Goal: Task Accomplishment & Management: Manage account settings

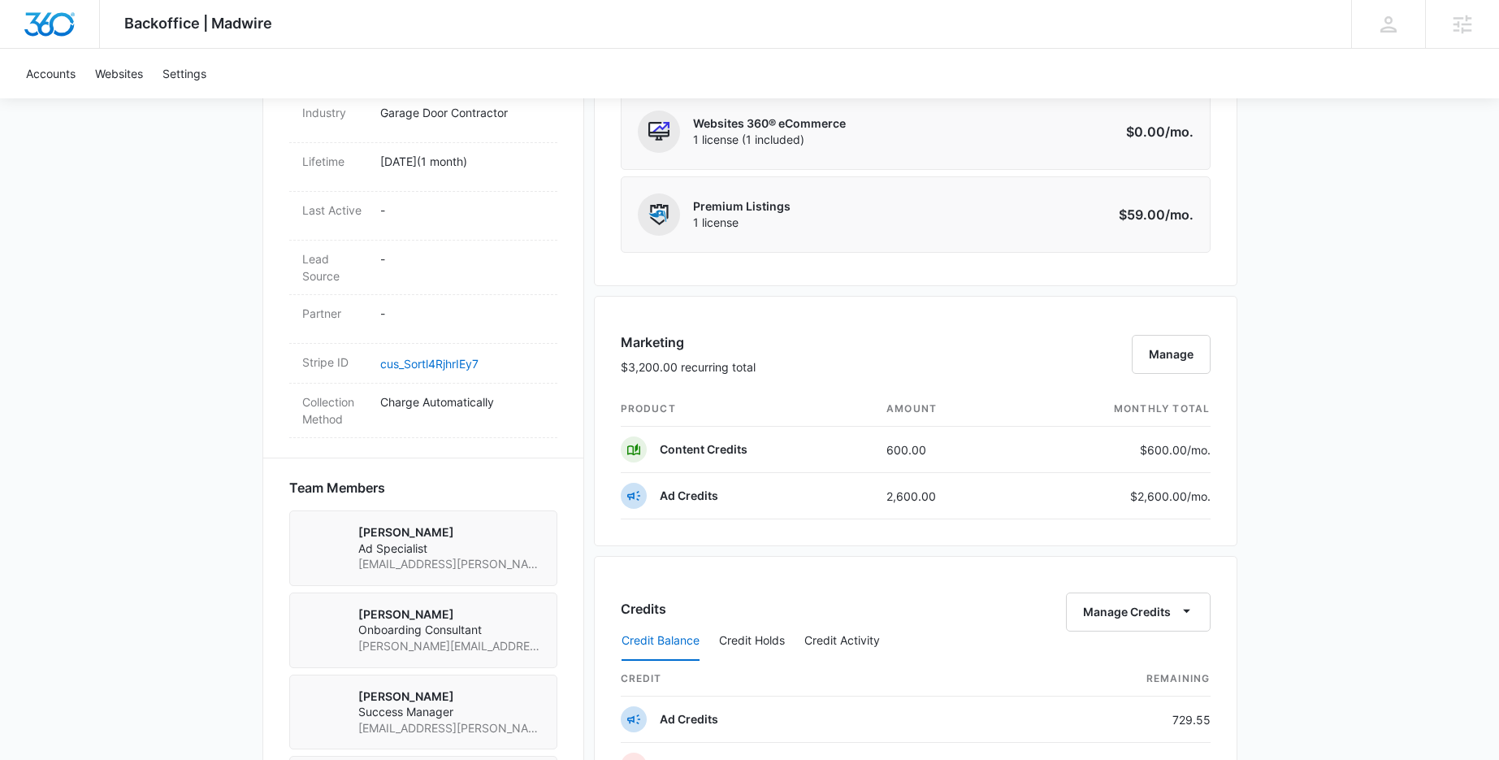
scroll to position [898, 0]
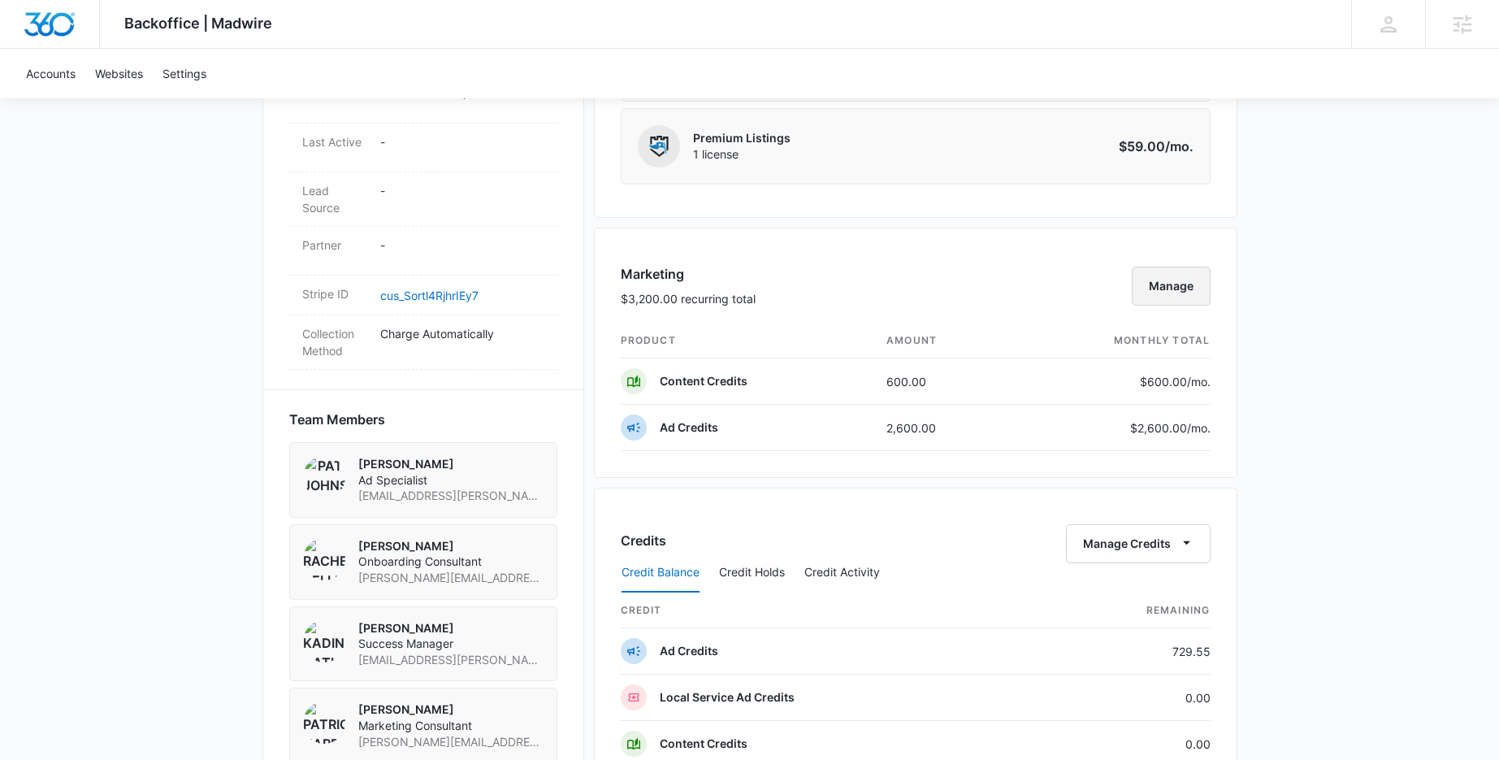
click at [1177, 286] on button "Manage" at bounding box center [1171, 286] width 79 height 39
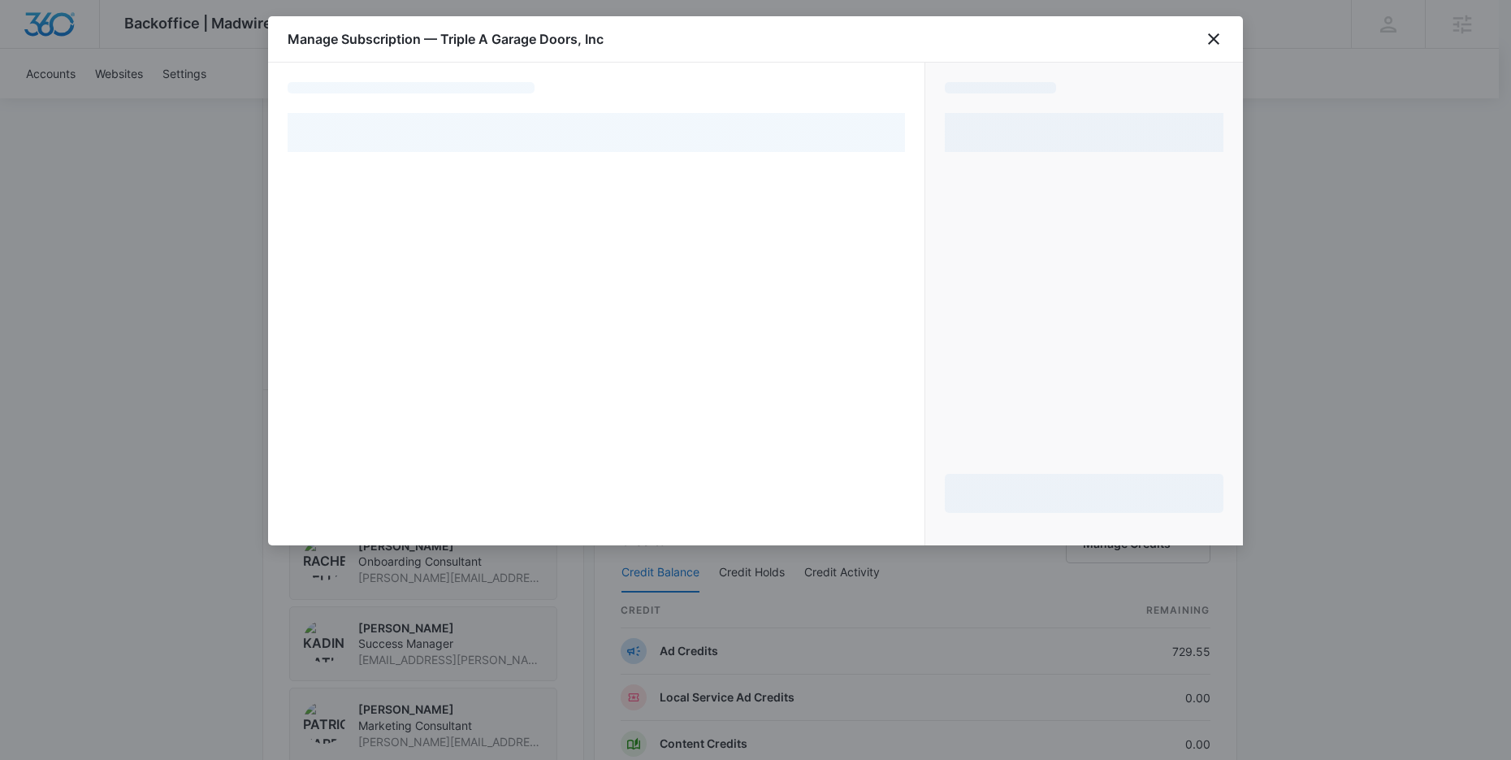
select select "pm_1RtEO7A4n8RTgNjUAYMwnW4F"
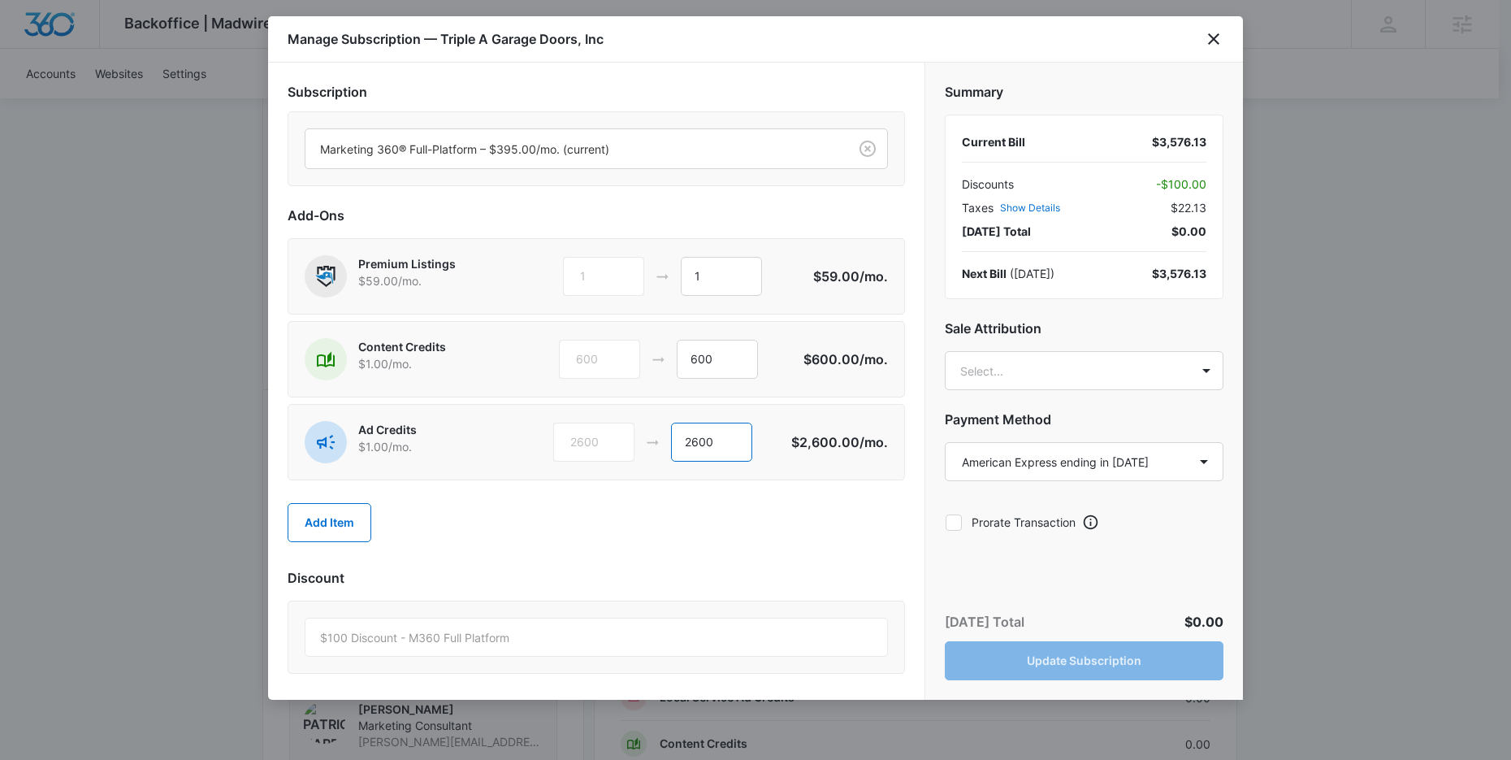
click at [719, 454] on input "2600" at bounding box center [711, 442] width 81 height 39
click at [696, 357] on input "600" at bounding box center [717, 359] width 81 height 39
click at [1211, 34] on icon "close" at bounding box center [1214, 39] width 20 height 20
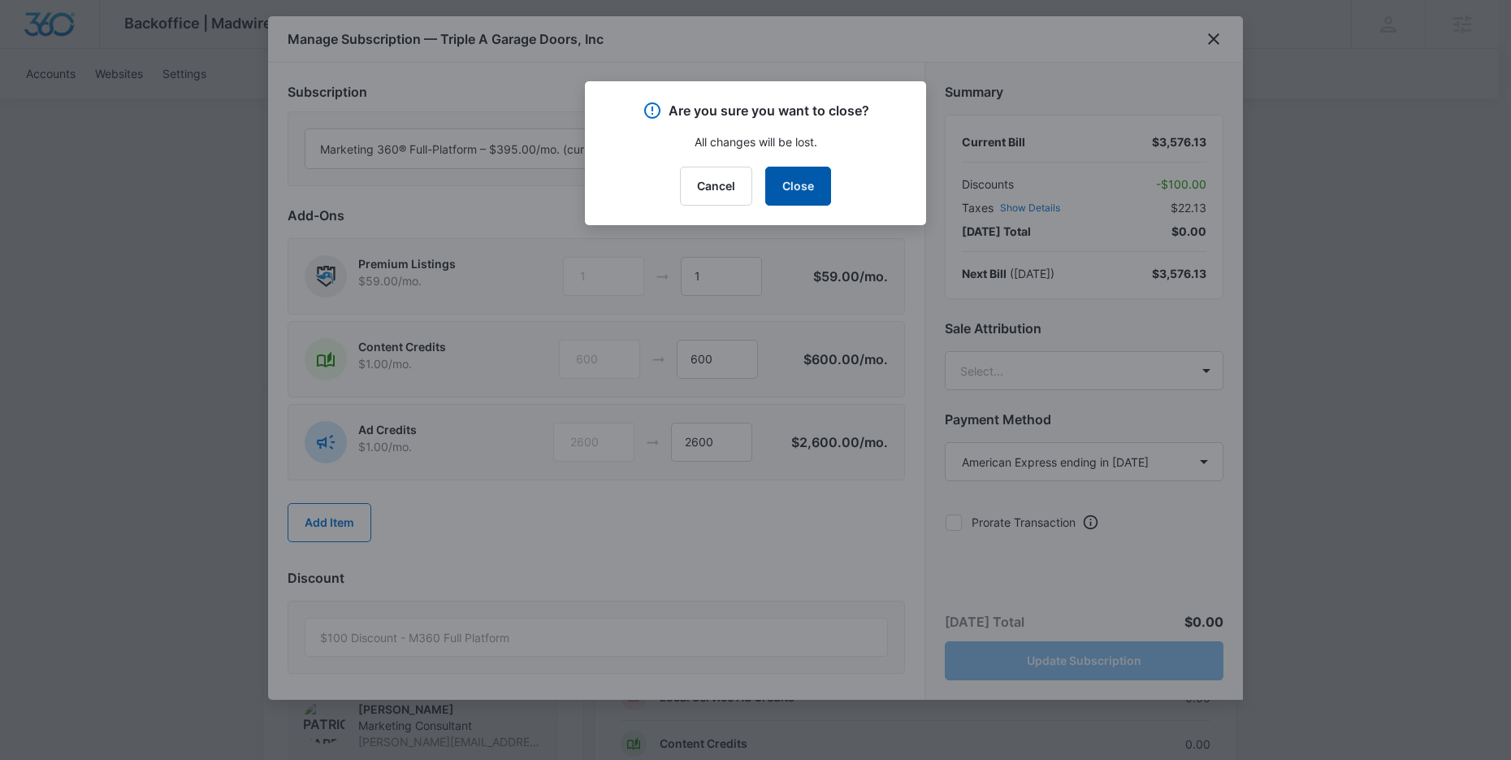
click at [785, 192] on button "Close" at bounding box center [798, 186] width 66 height 39
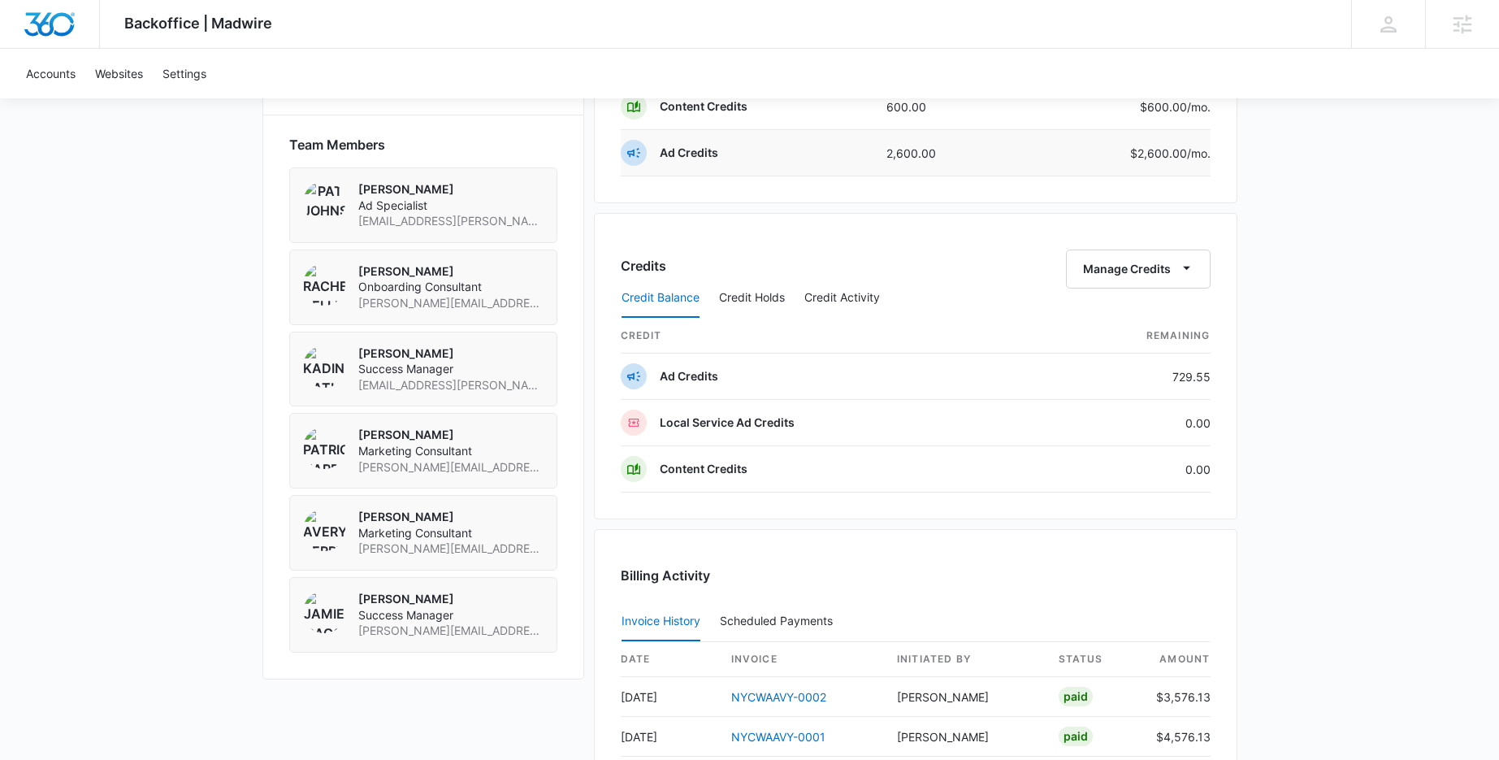
scroll to position [1178, 0]
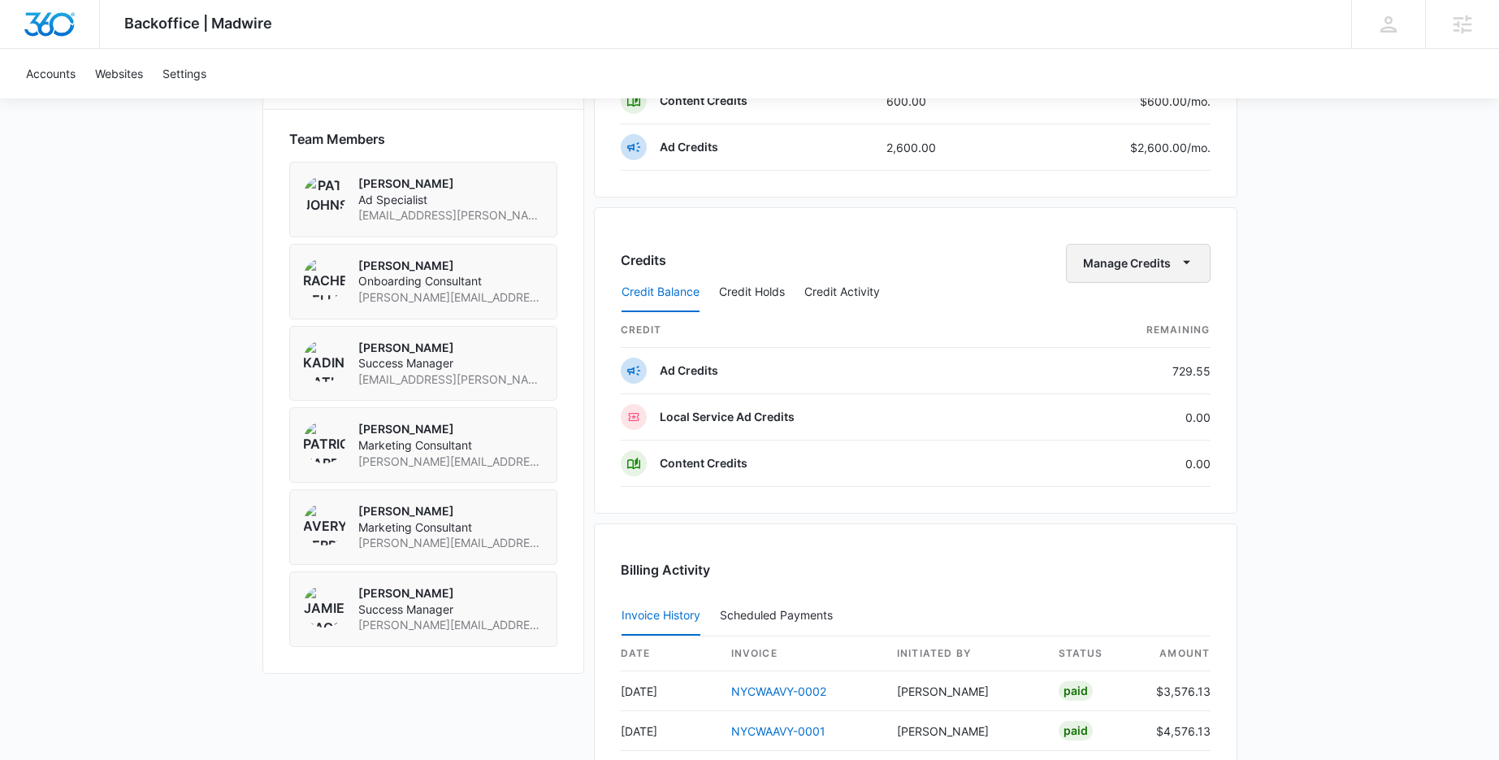
click at [1178, 262] on icon "button" at bounding box center [1186, 262] width 17 height 17
click at [1139, 312] on div "Transfer Credits" at bounding box center [1128, 315] width 85 height 11
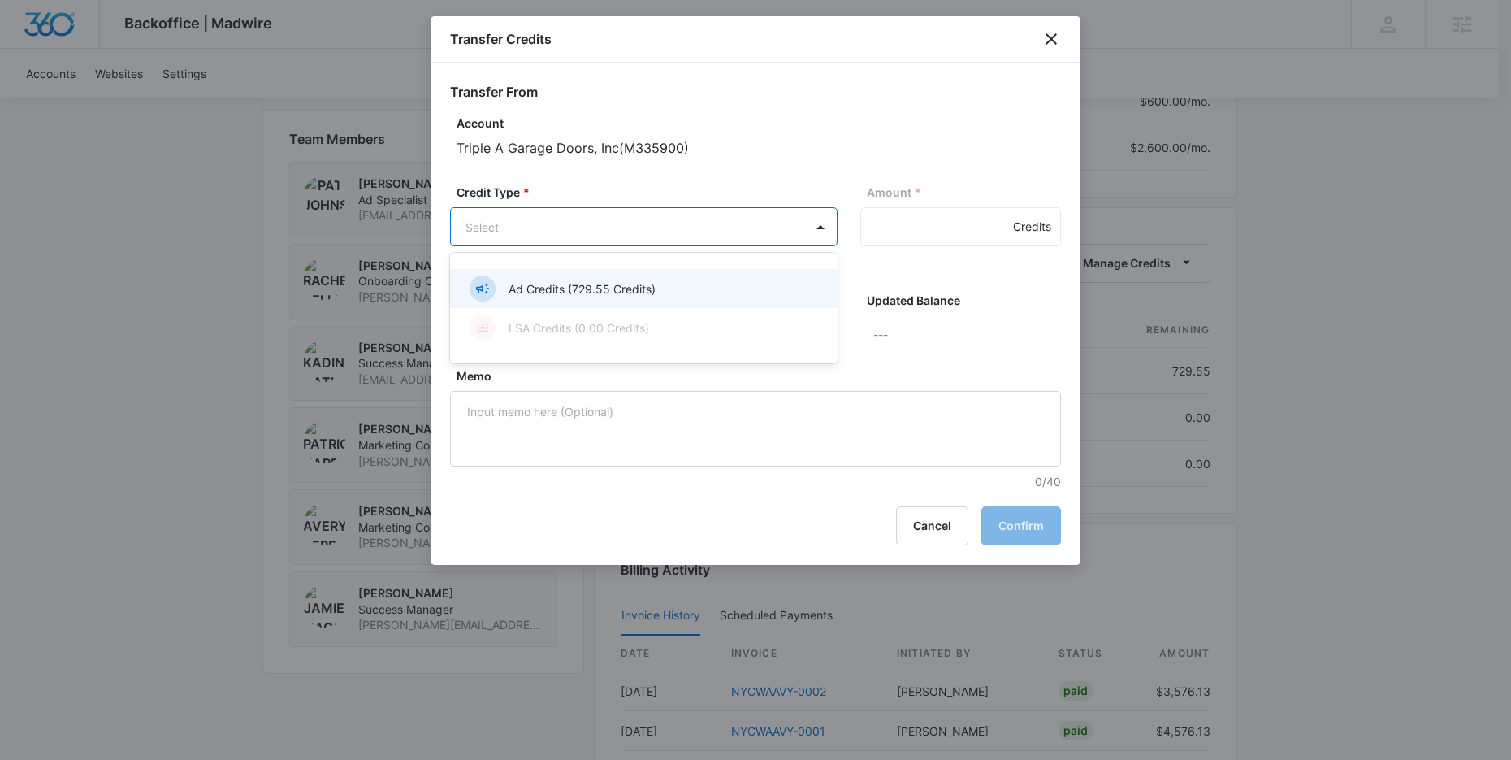
click at [623, 287] on p "Ad Credits (729.55 Credits)" at bounding box center [582, 288] width 147 height 17
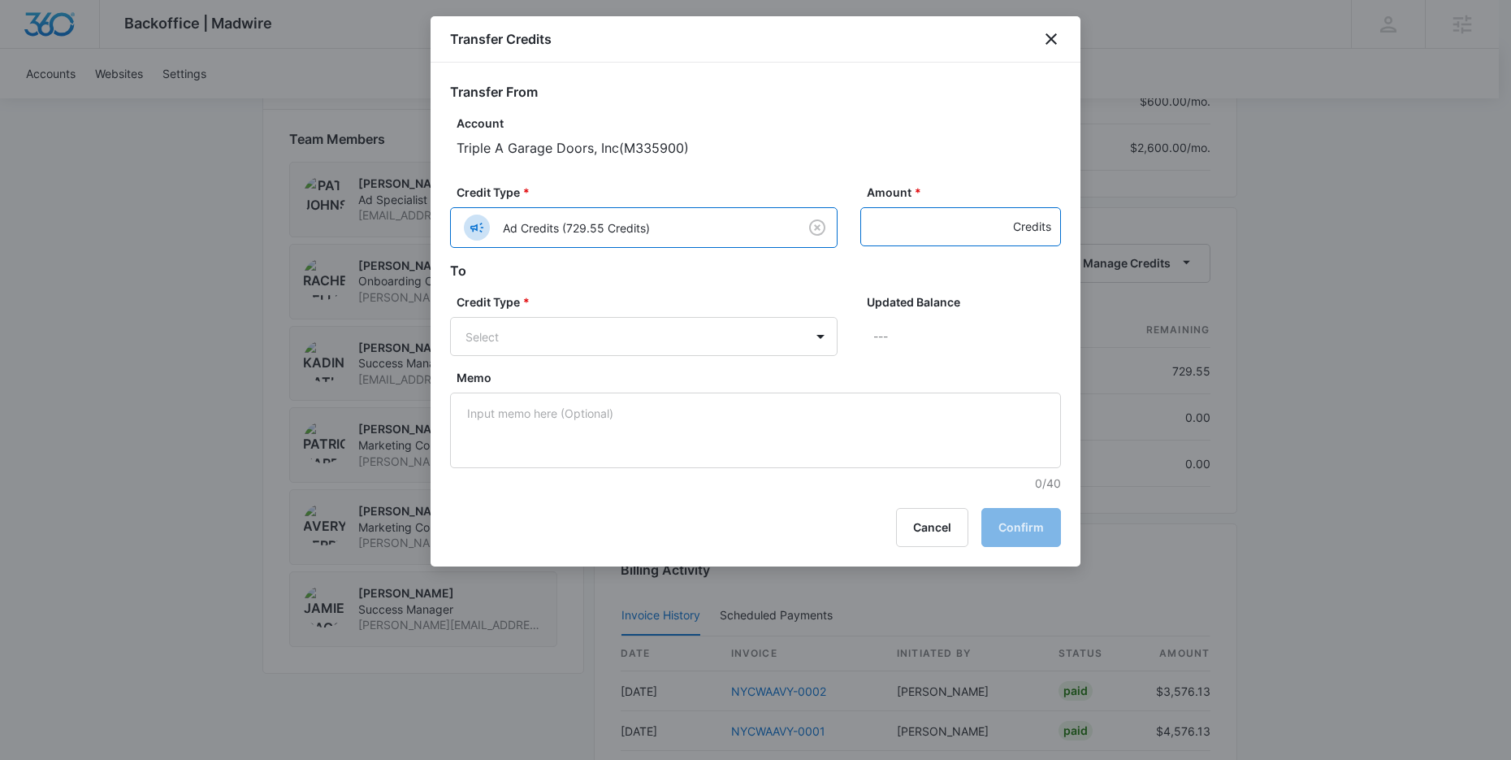
click at [922, 238] on input "Amount *" at bounding box center [960, 226] width 201 height 39
click at [1051, 44] on icon "close" at bounding box center [1052, 39] width 20 height 20
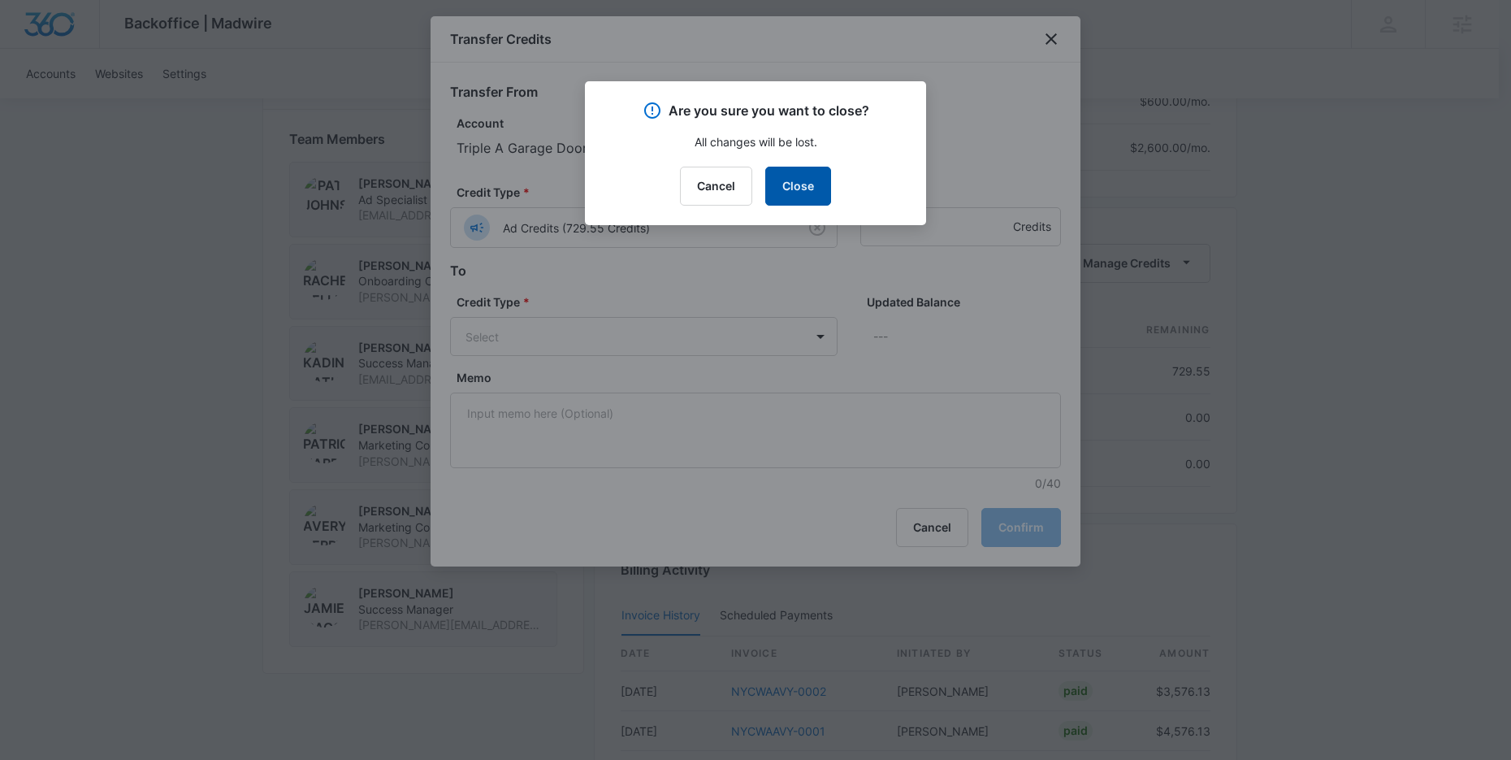
click at [809, 183] on button "Close" at bounding box center [798, 186] width 66 height 39
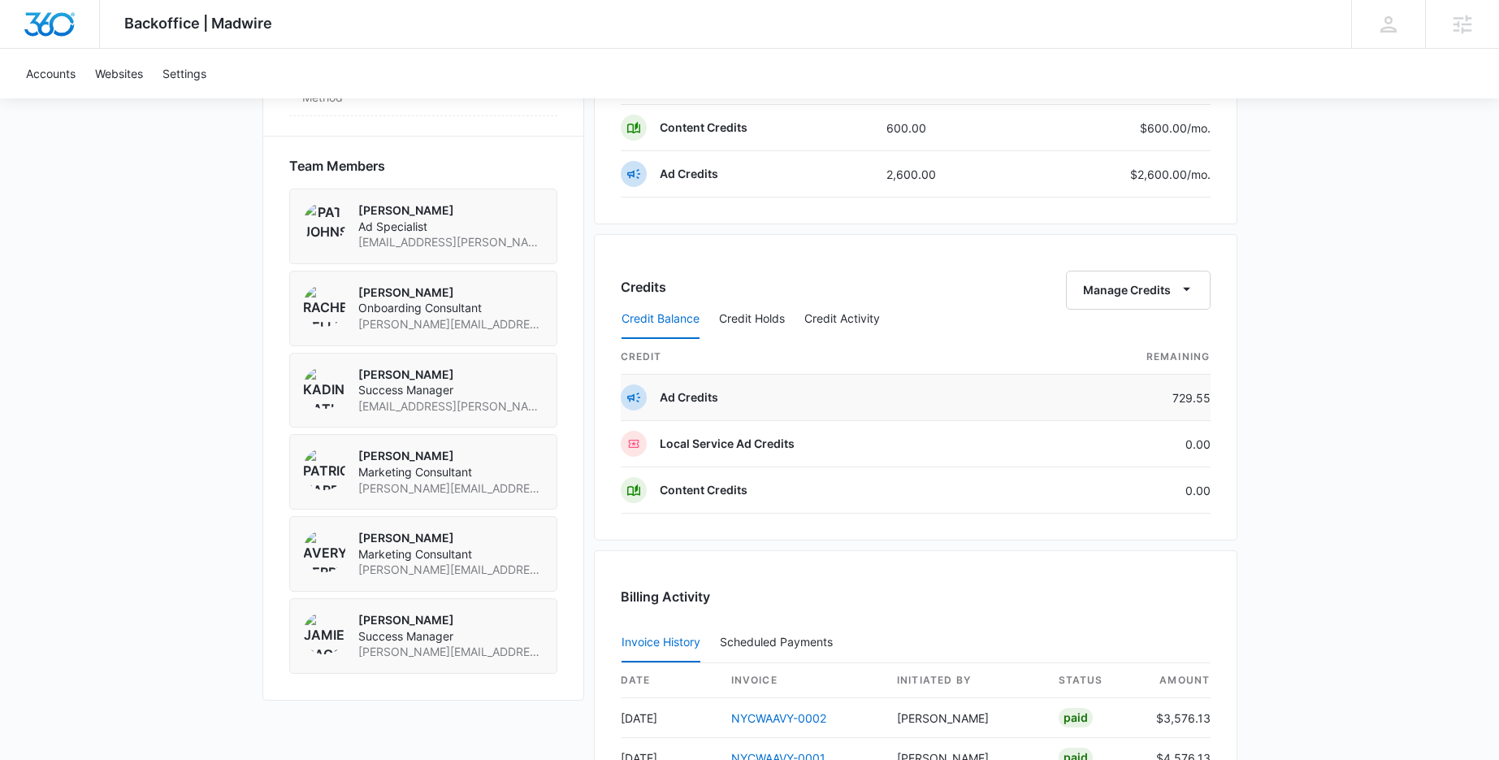
scroll to position [1148, 0]
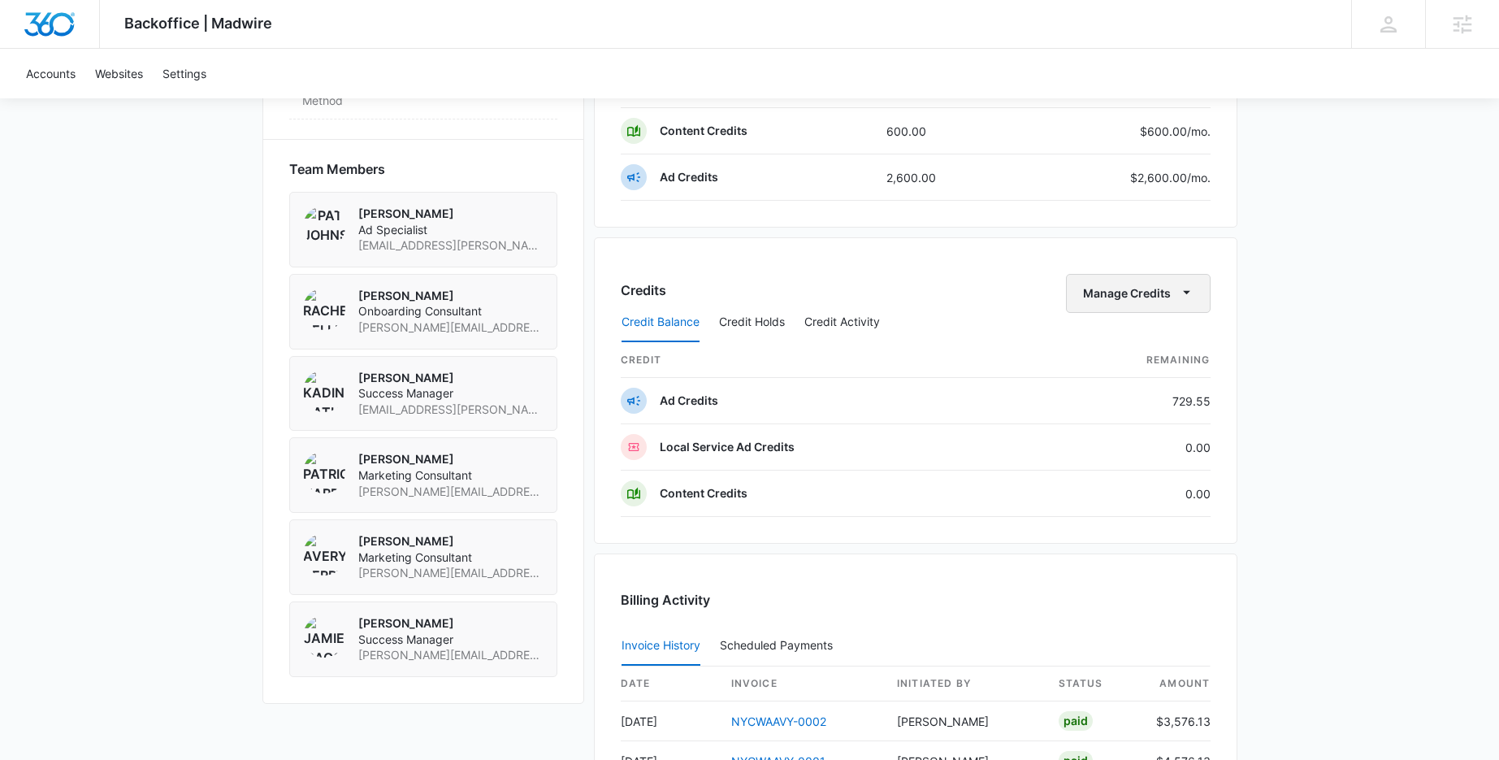
click at [1164, 293] on button "Manage Credits" at bounding box center [1138, 293] width 145 height 39
click at [1139, 345] on div "Transfer Credits" at bounding box center [1128, 345] width 85 height 11
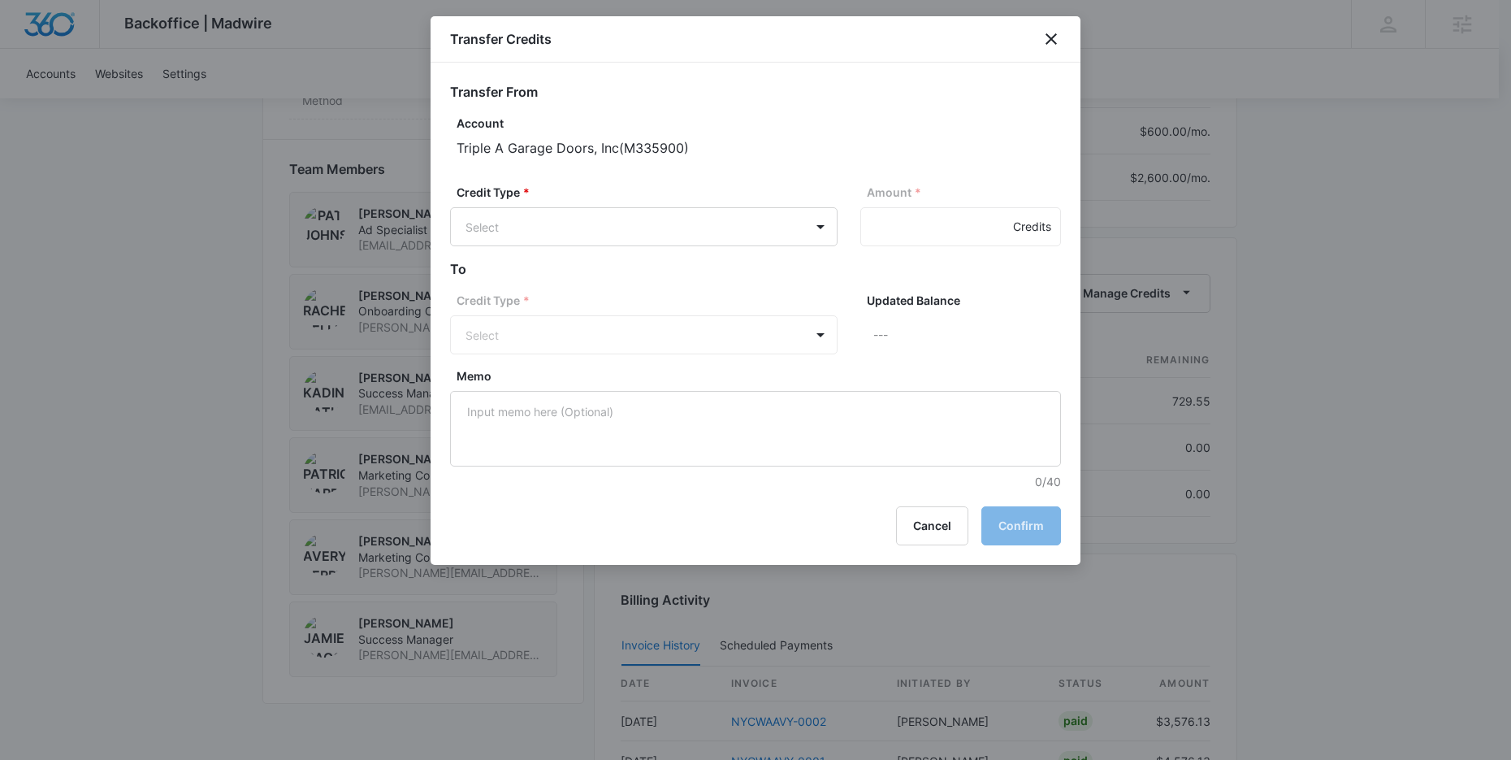
click at [852, 226] on div "Credit Type * Select Amount * Credits" at bounding box center [755, 222] width 611 height 76
click at [817, 225] on body "Backoffice | Madwire Apps Settings [PERSON_NAME] Cathey [EMAIL_ADDRESS][PERSON_…" at bounding box center [755, 17] width 1511 height 2331
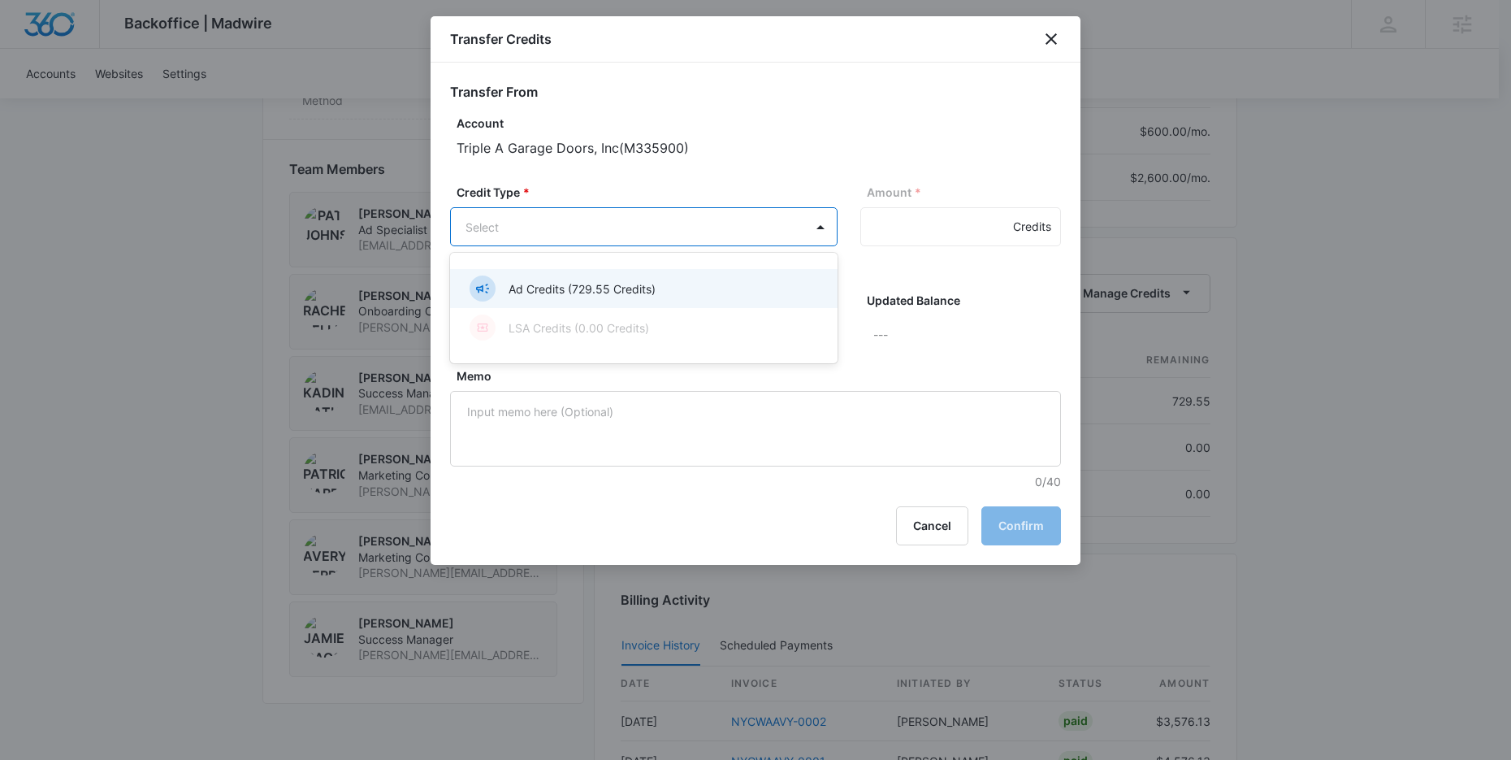
click at [671, 287] on div "Ad Credits (729.55 Credits)" at bounding box center [642, 288] width 345 height 26
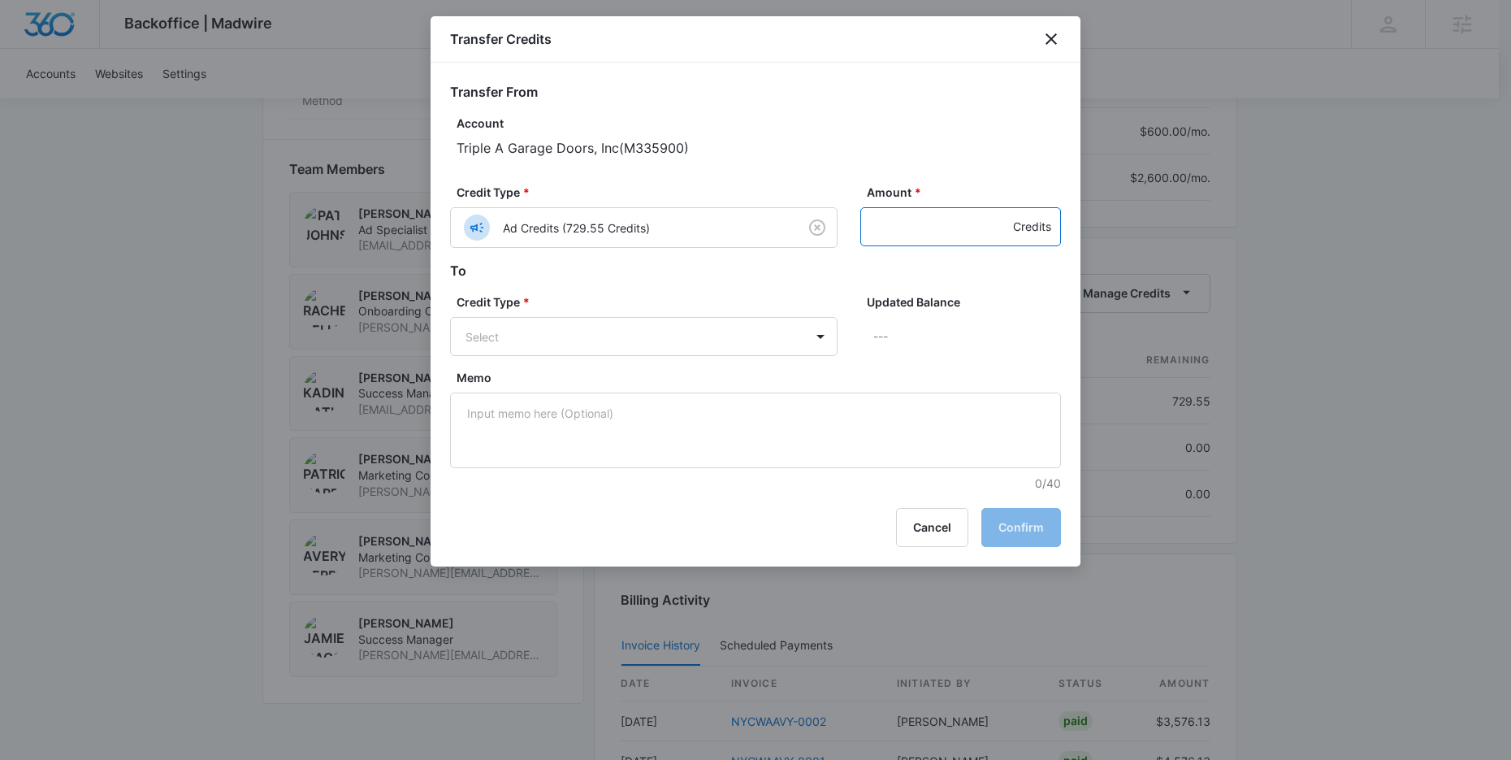
click at [923, 231] on input "Amount *" at bounding box center [960, 226] width 201 height 39
type input "300"
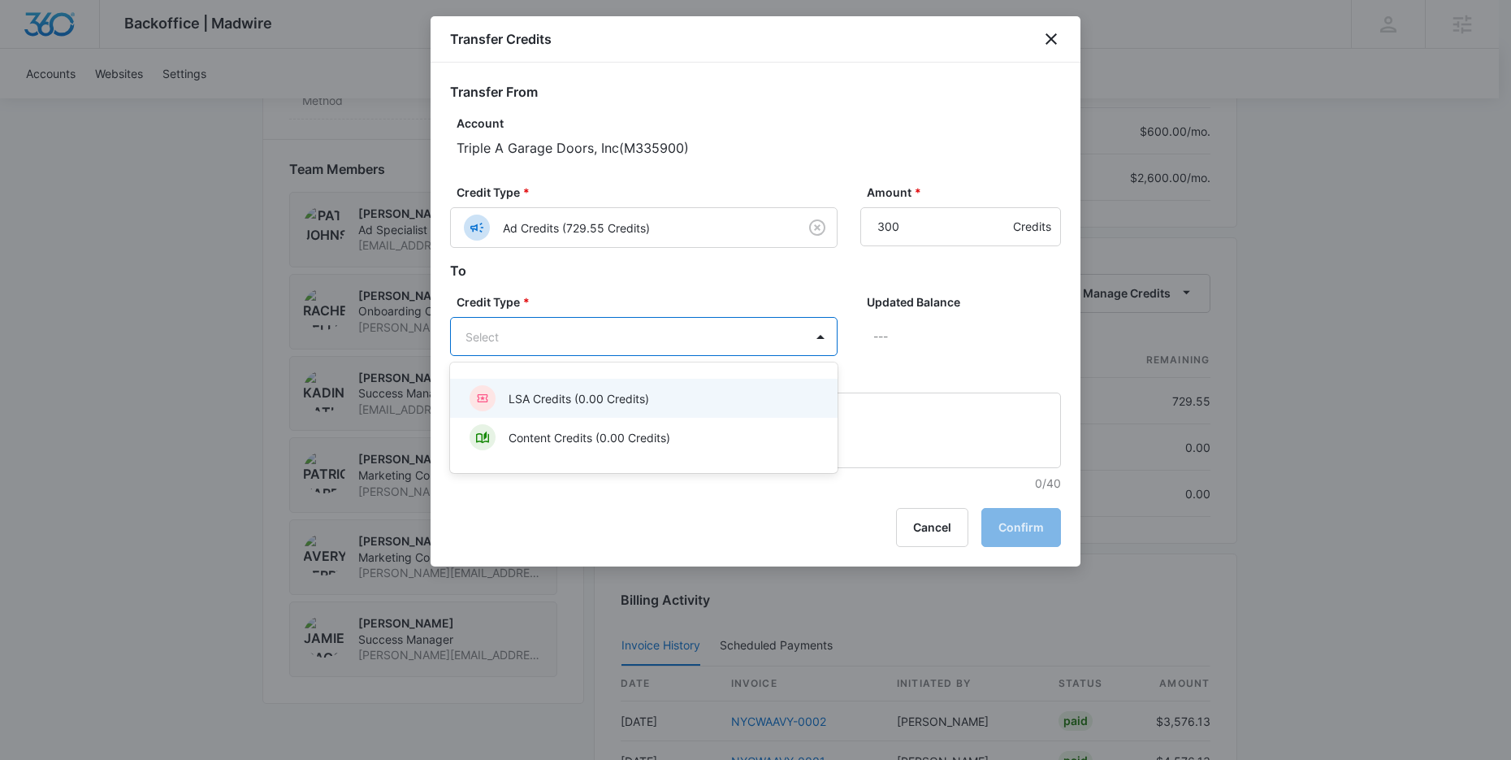
click at [607, 338] on body "Backoffice | Madwire Apps Settings [PERSON_NAME] Cathey [EMAIL_ADDRESS][PERSON_…" at bounding box center [755, 17] width 1511 height 2331
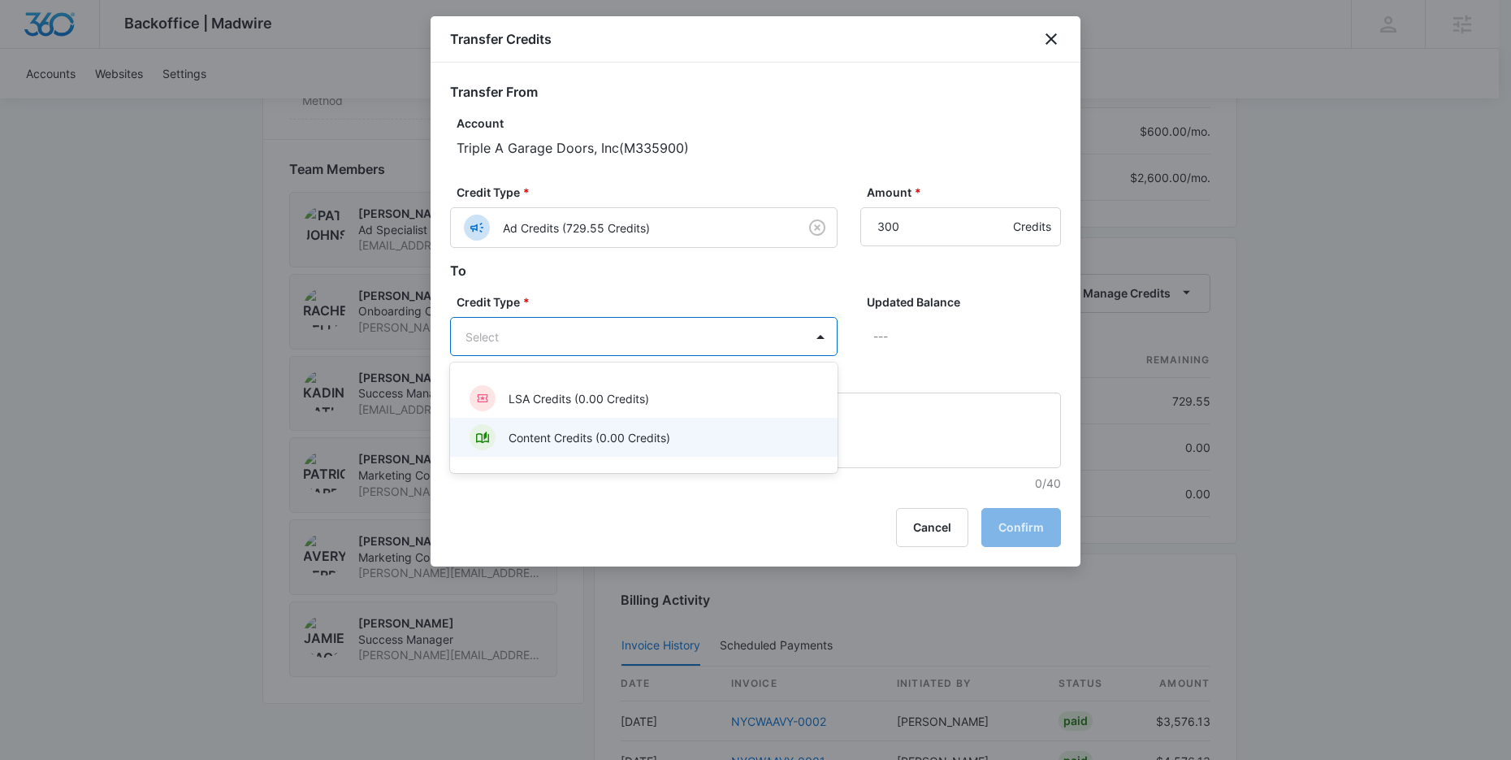
click at [569, 448] on div "Content Credits (0.00 Credits)" at bounding box center [642, 437] width 345 height 26
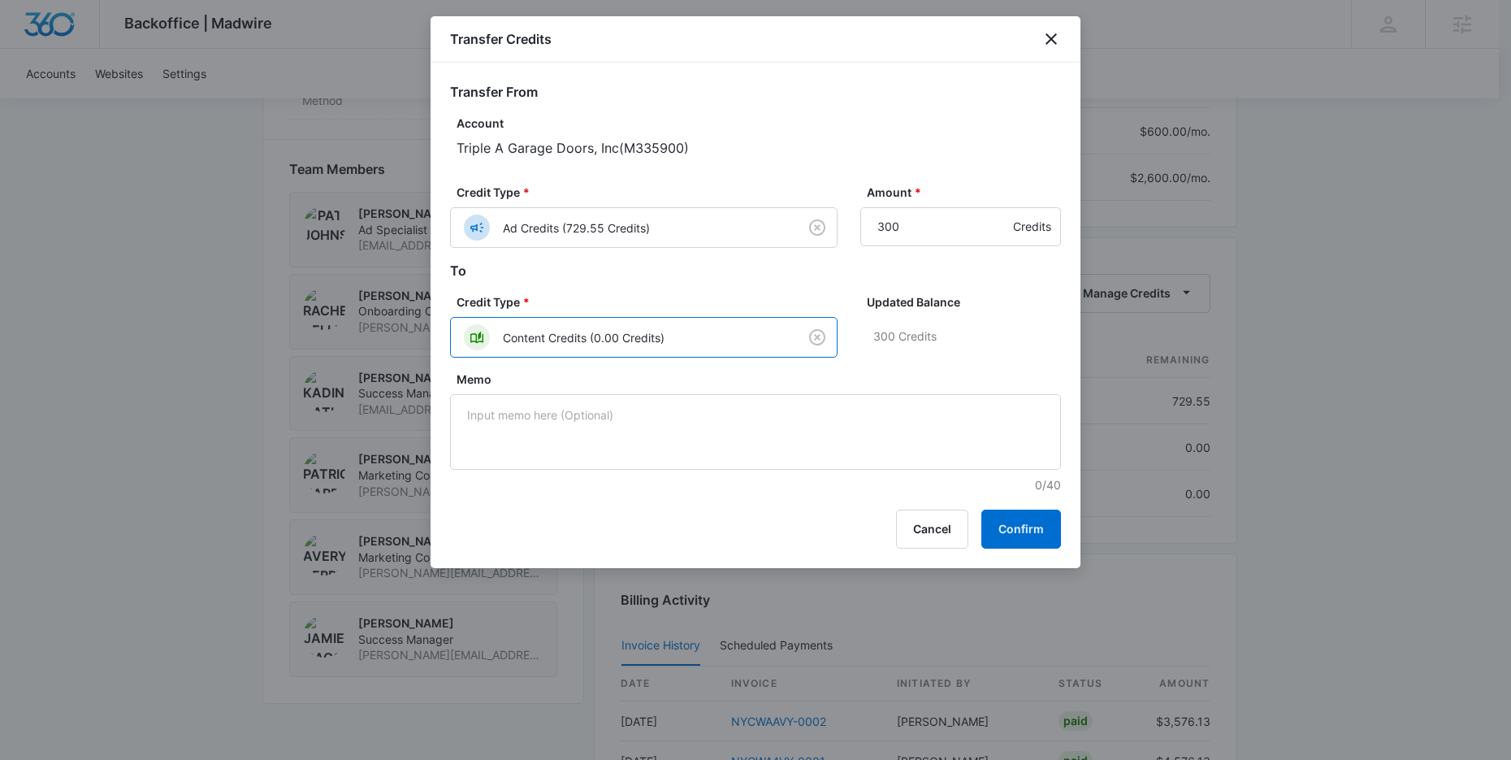
click at [687, 277] on h2 "To" at bounding box center [755, 271] width 611 height 20
click at [746, 276] on h2 "To" at bounding box center [755, 271] width 611 height 20
click at [1029, 538] on button "Confirm" at bounding box center [1022, 528] width 80 height 39
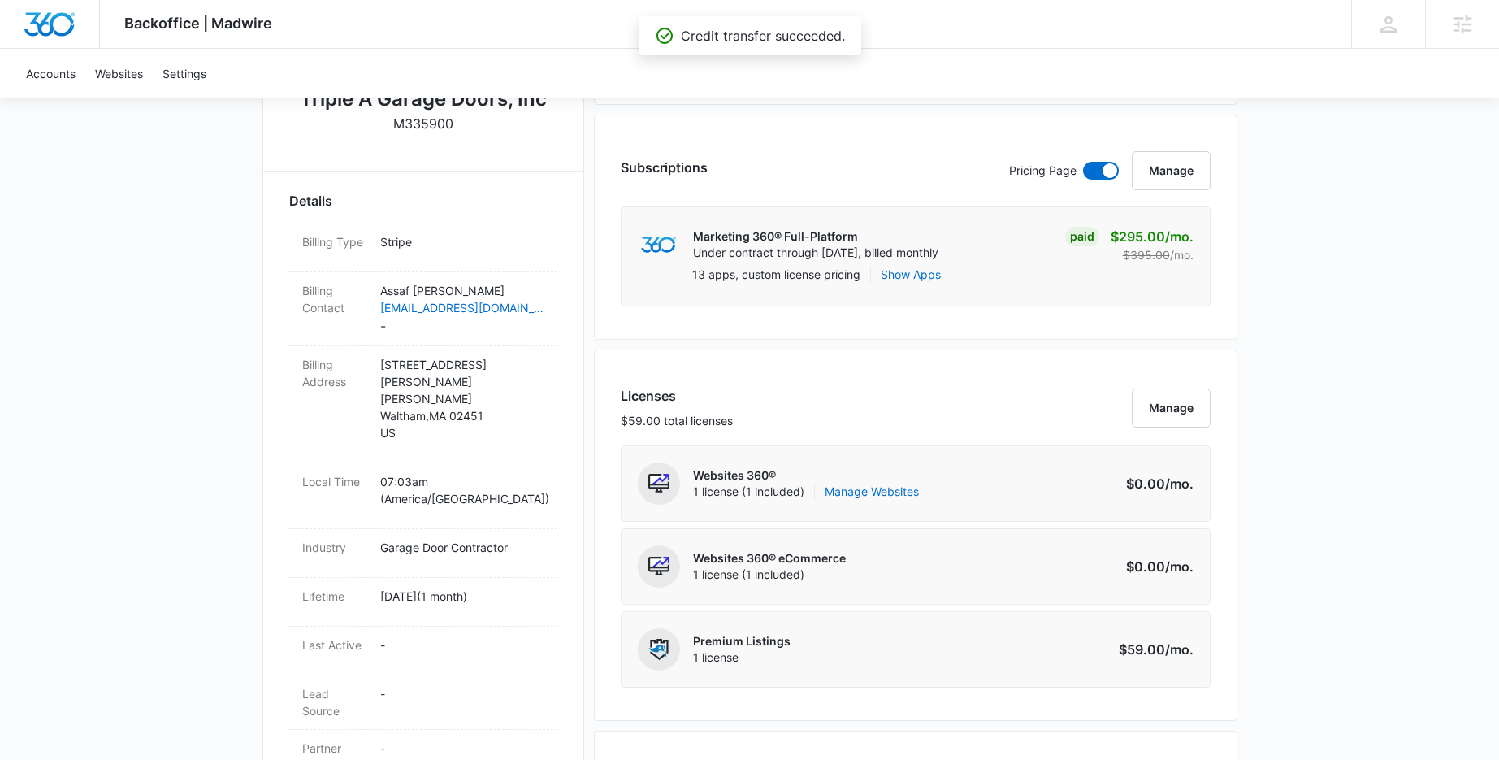
scroll to position [311, 0]
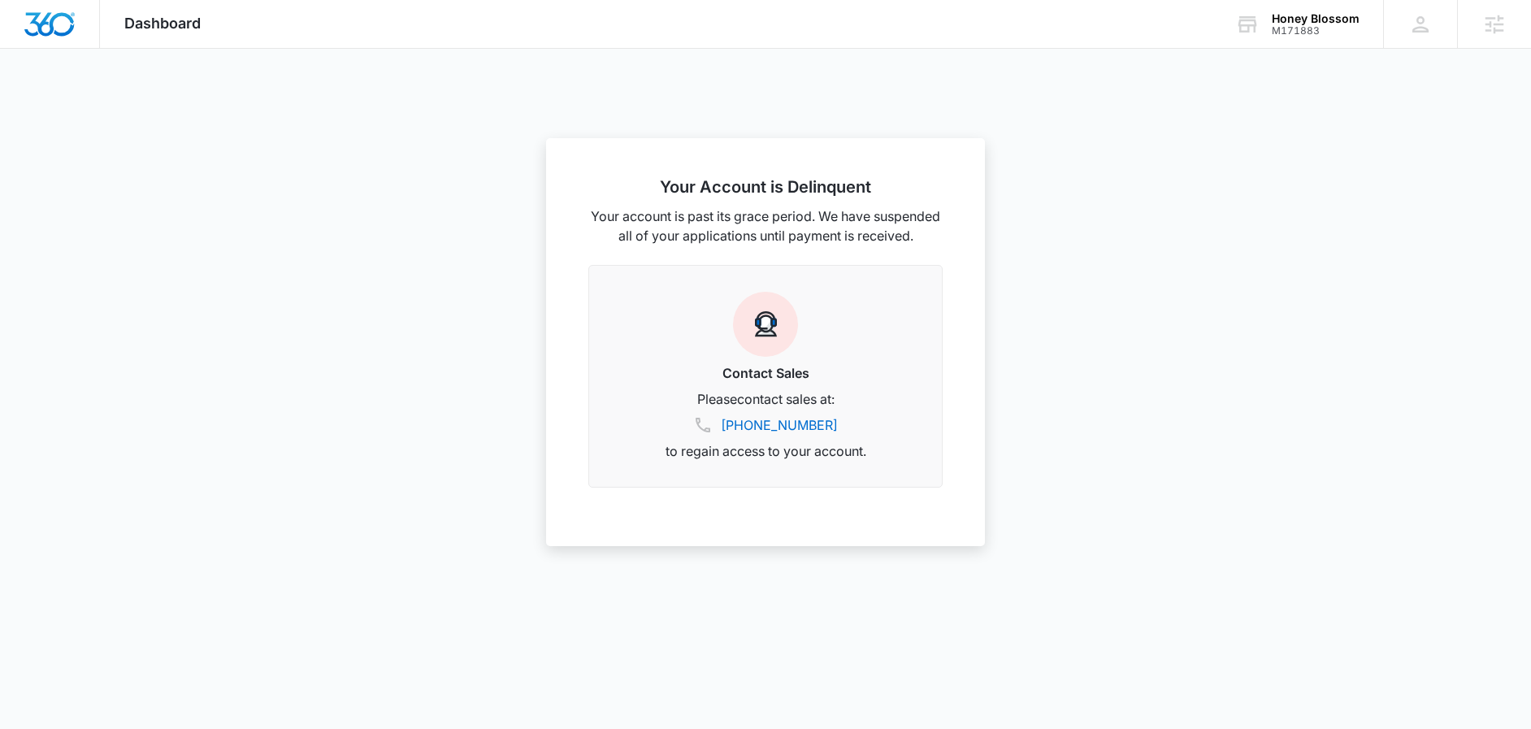
click at [403, 154] on div at bounding box center [765, 364] width 1531 height 729
click at [176, 20] on span "Dashboard" at bounding box center [162, 23] width 76 height 17
click at [161, 24] on span "Dashboard" at bounding box center [162, 23] width 76 height 17
click at [155, 18] on span "Dashboard" at bounding box center [162, 23] width 76 height 17
click at [175, 75] on div at bounding box center [765, 364] width 1531 height 729
